Goal: Task Accomplishment & Management: Manage account settings

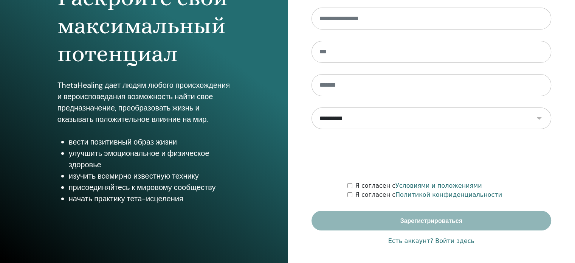
scroll to position [100, 0]
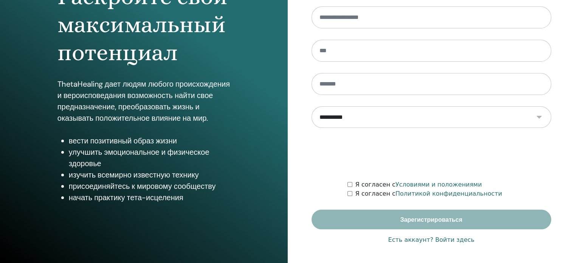
click at [445, 239] on font "Есть аккаунт? Войти здесь" at bounding box center [431, 239] width 86 height 7
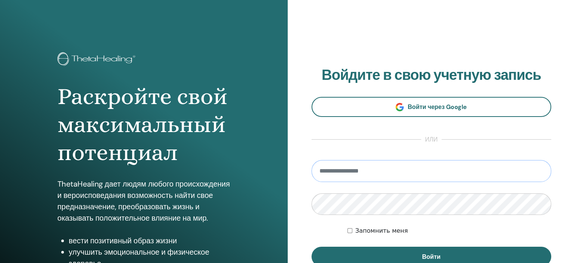
click at [361, 175] on input "email" at bounding box center [431, 171] width 240 height 22
type input "**********"
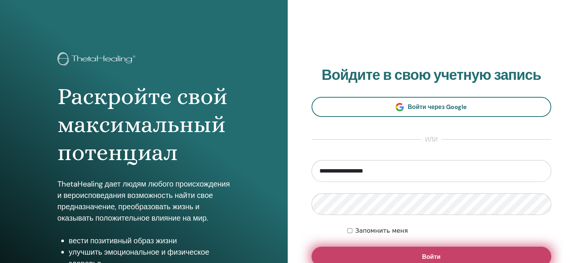
click at [456, 253] on button "Войти" at bounding box center [431, 256] width 240 height 20
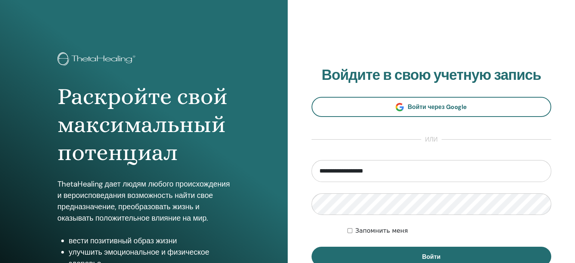
scroll to position [38, 0]
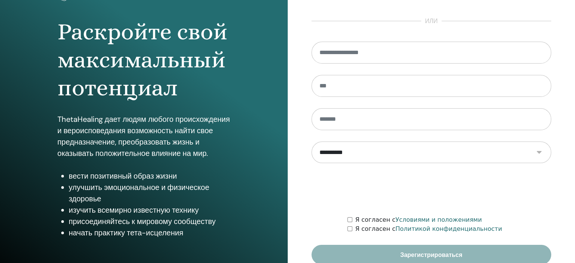
scroll to position [100, 0]
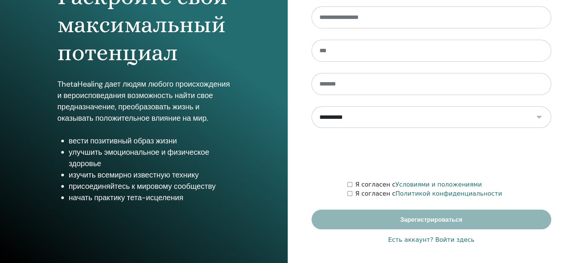
click at [445, 238] on font "Есть аккаунт? Войти здесь" at bounding box center [431, 239] width 86 height 7
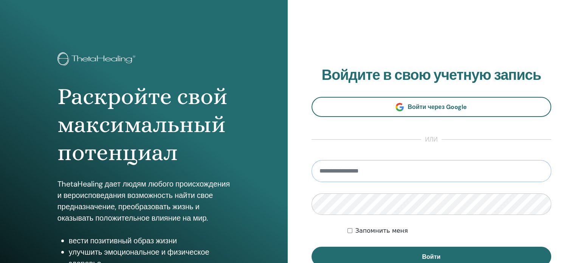
click at [381, 175] on input "email" at bounding box center [431, 171] width 240 height 22
type input "**********"
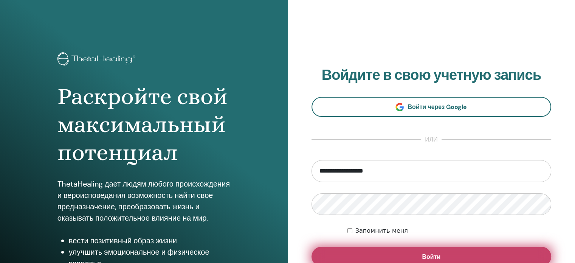
click at [465, 255] on button "Войти" at bounding box center [431, 256] width 240 height 20
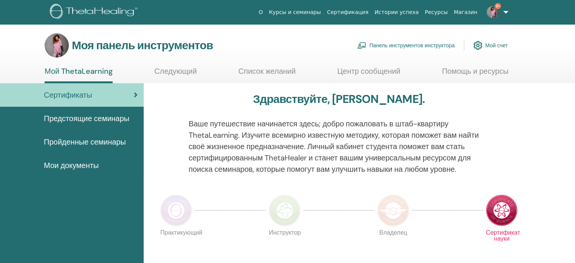
click at [382, 46] on font "Панель инструментов инструктора" at bounding box center [411, 45] width 85 height 7
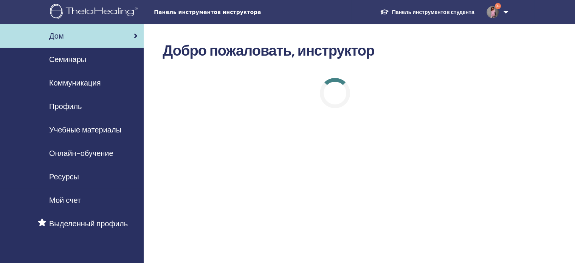
click at [68, 60] on font "Семинары" at bounding box center [67, 59] width 37 height 10
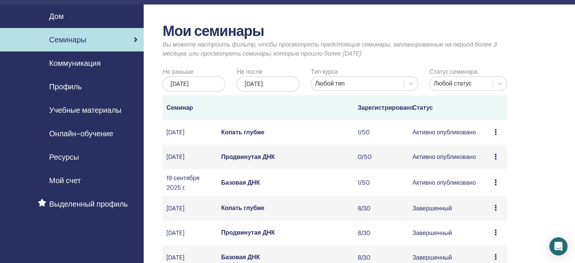
scroll to position [38, 0]
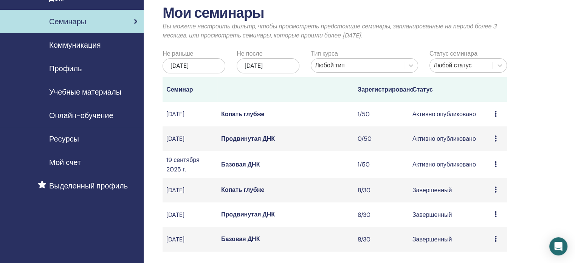
click at [242, 168] on font "Базовая ДНК" at bounding box center [240, 164] width 39 height 8
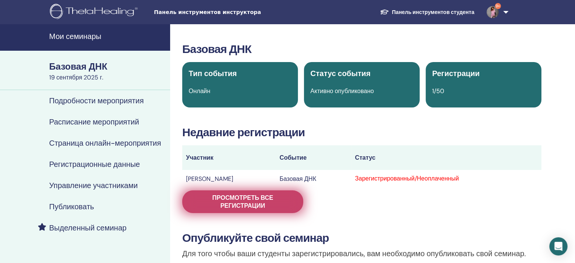
click at [243, 194] on font "Просмотреть все регистрации" at bounding box center [242, 201] width 61 height 16
